Goal: Task Accomplishment & Management: Understand process/instructions

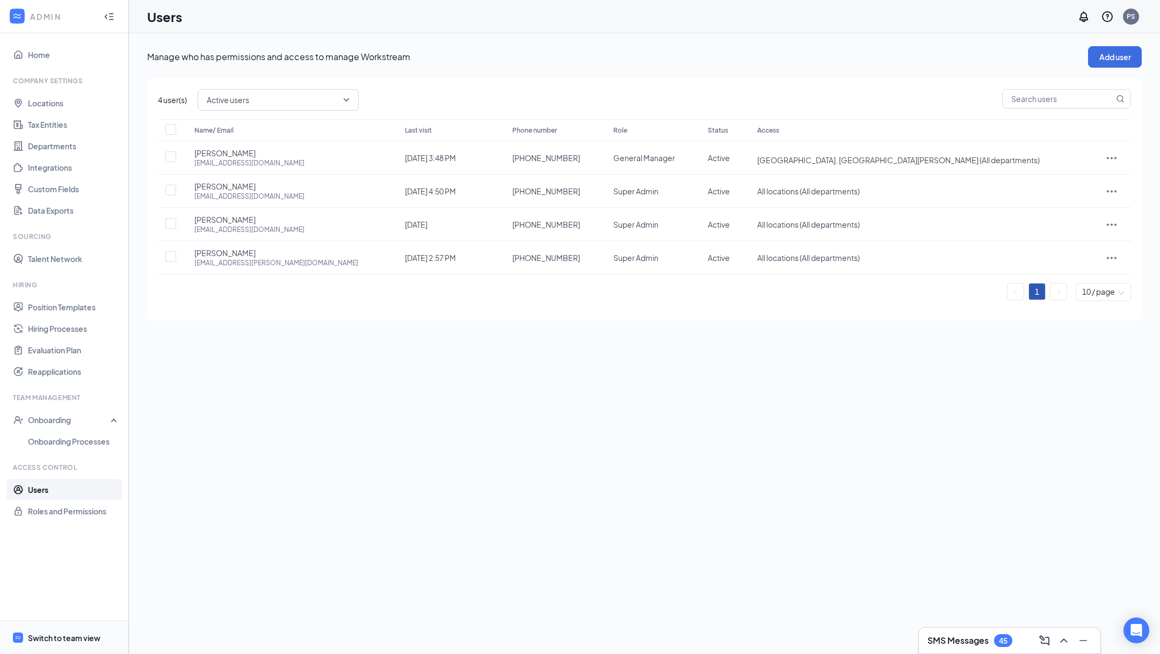
click at [59, 648] on span "Switch to team view" at bounding box center [74, 637] width 92 height 33
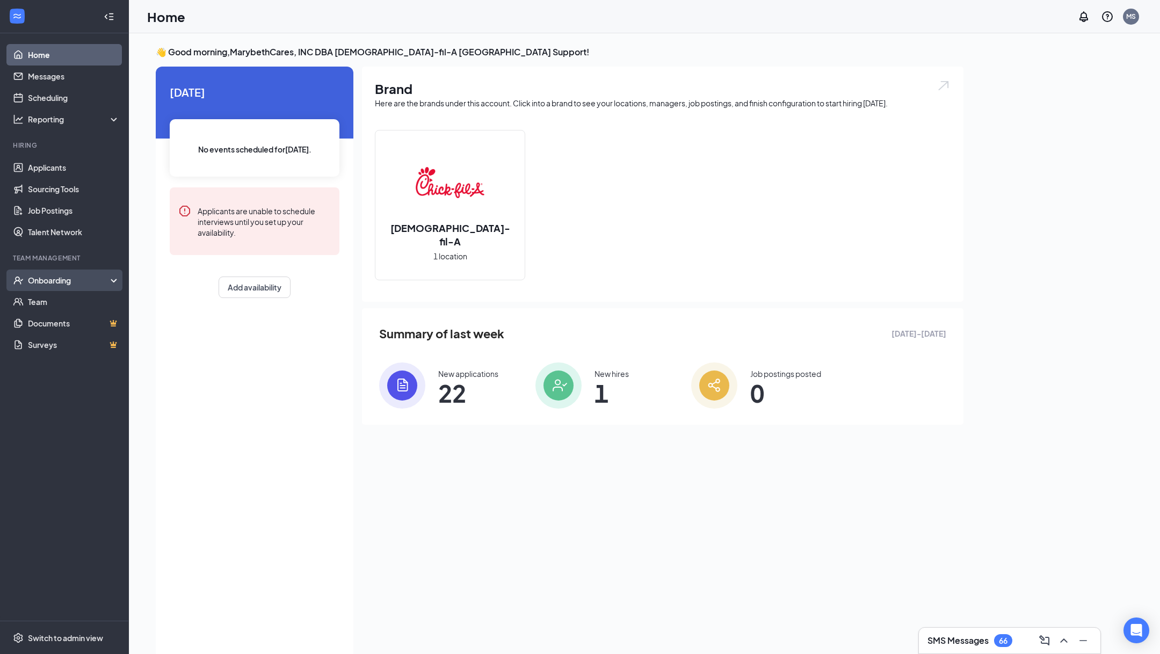
click at [93, 289] on div "Onboarding" at bounding box center [64, 279] width 129 height 21
click at [93, 297] on link "Overview" at bounding box center [74, 301] width 92 height 21
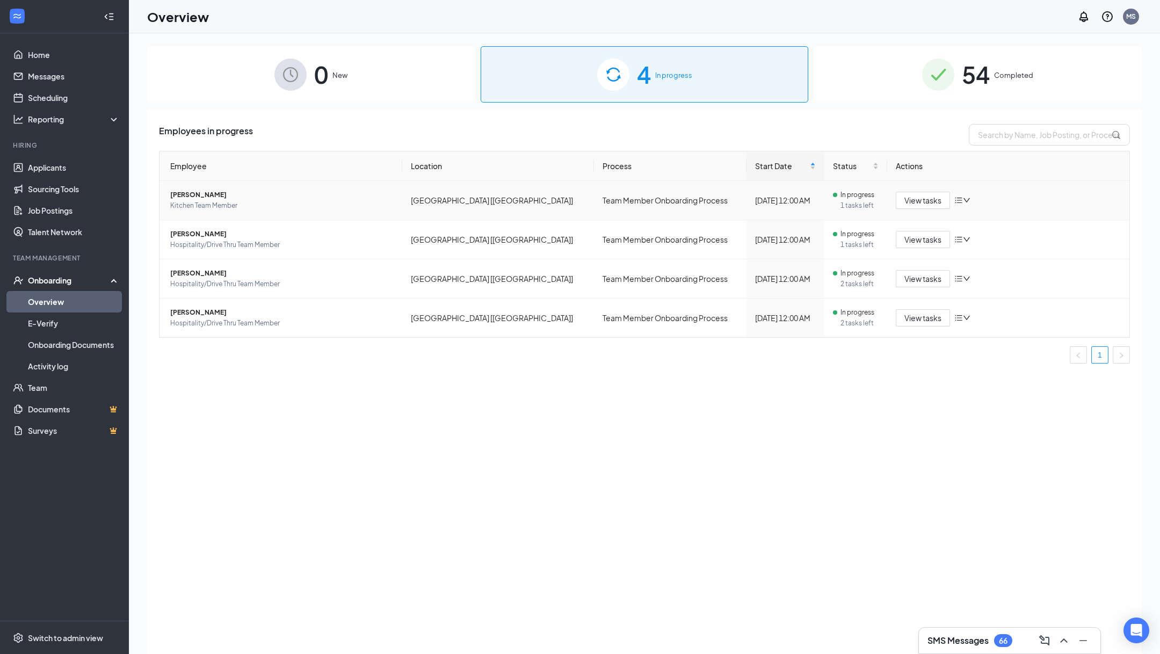
click at [908, 188] on td "View tasks" at bounding box center [1008, 200] width 243 height 39
click at [910, 198] on span "View tasks" at bounding box center [922, 200] width 37 height 12
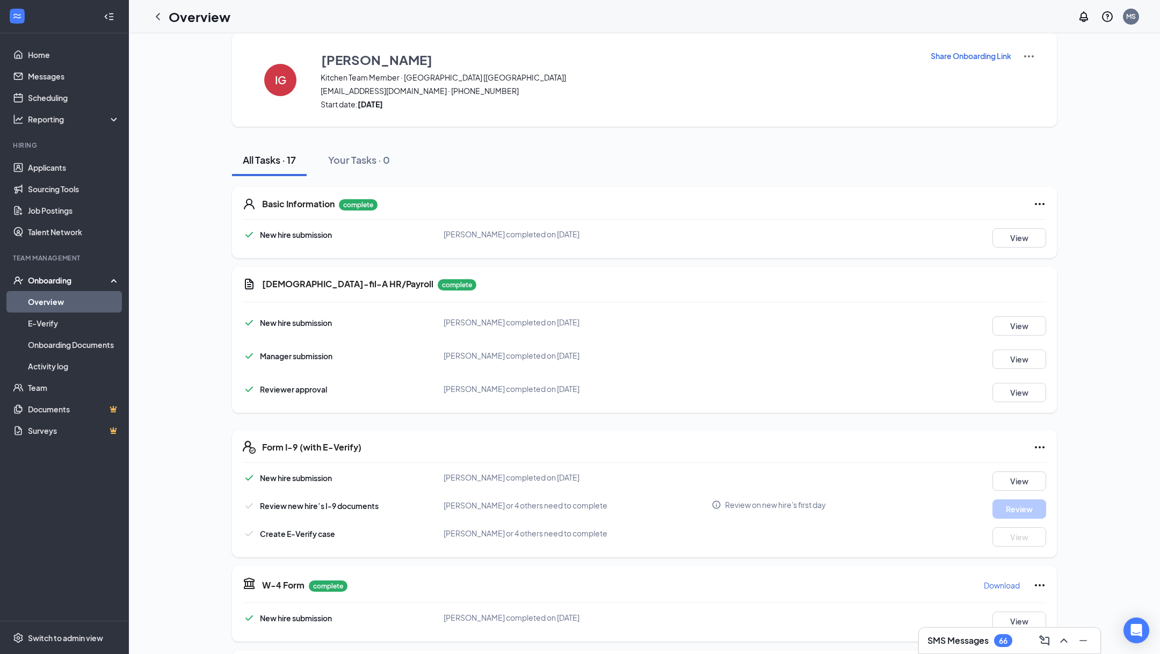
scroll to position [266, 0]
